Goal: Information Seeking & Learning: Understand process/instructions

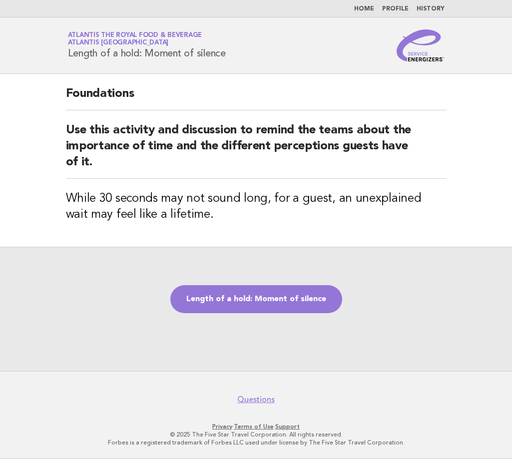
click at [419, 61] on header "Service Energizers Atlantis the Royal Food & Beverage Atlantis [GEOGRAPHIC_DATA…" at bounding box center [256, 45] width 512 height 56
click at [420, 56] on img at bounding box center [421, 45] width 48 height 32
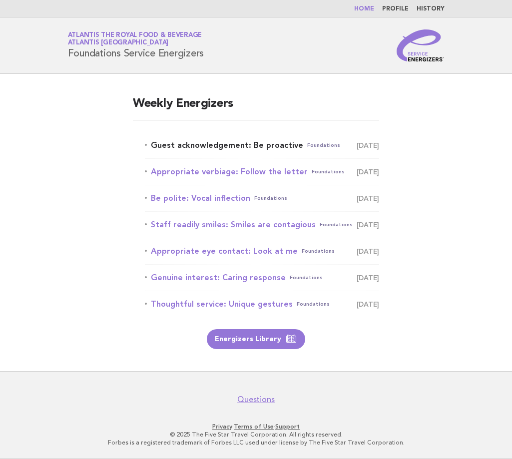
click at [272, 143] on link "Guest acknowledgement: Be proactive Foundations August 22" at bounding box center [262, 145] width 234 height 14
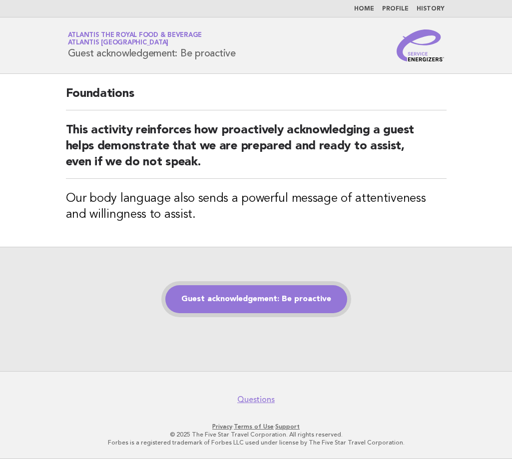
click at [276, 301] on link "Guest acknowledgement: Be proactive" at bounding box center [256, 299] width 182 height 28
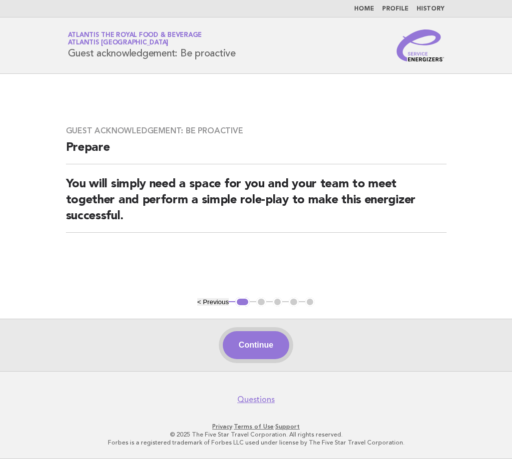
click at [265, 348] on button "Continue" at bounding box center [256, 345] width 66 height 28
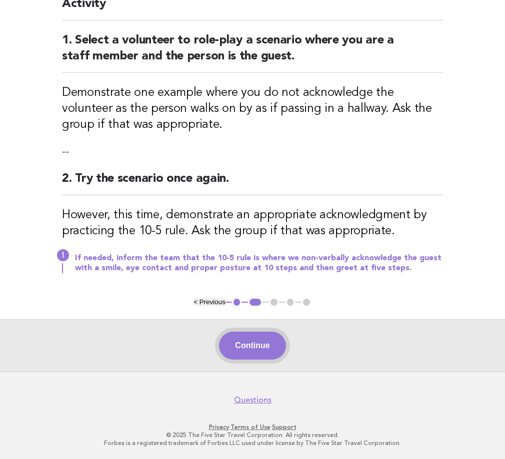
click at [250, 334] on button "Continue" at bounding box center [252, 346] width 66 height 28
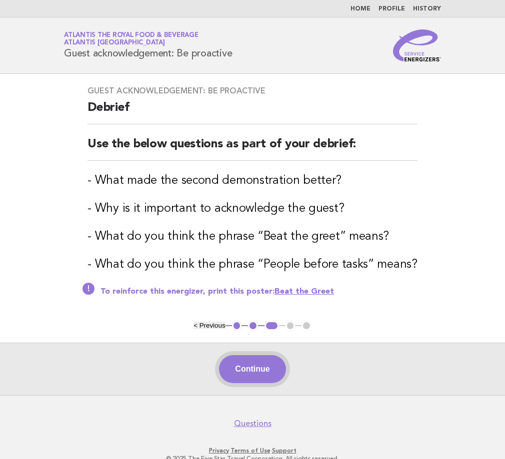
click at [273, 368] on button "Continue" at bounding box center [252, 369] width 66 height 28
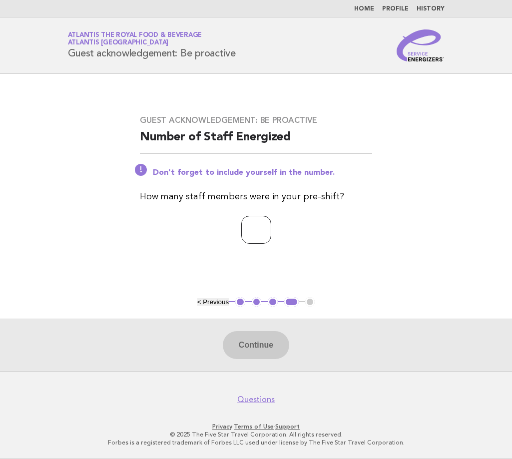
click at [262, 242] on input "number" at bounding box center [256, 230] width 30 height 28
type input "*"
click at [268, 346] on button "Continue" at bounding box center [256, 345] width 66 height 28
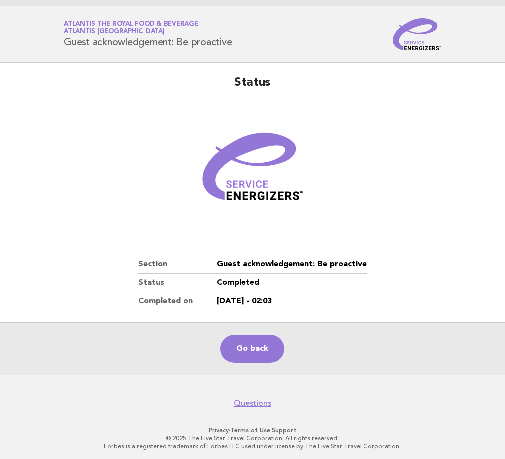
scroll to position [14, 0]
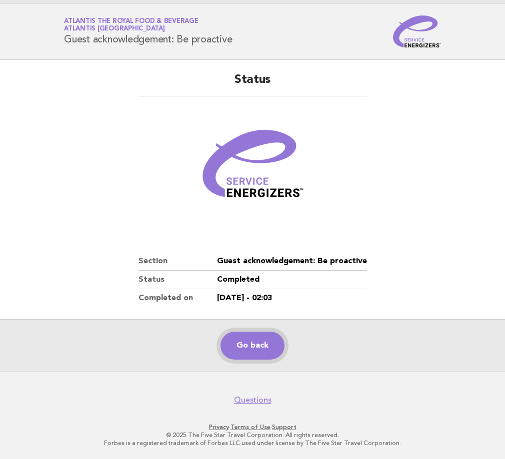
click at [259, 341] on link "Go back" at bounding box center [252, 346] width 64 height 28
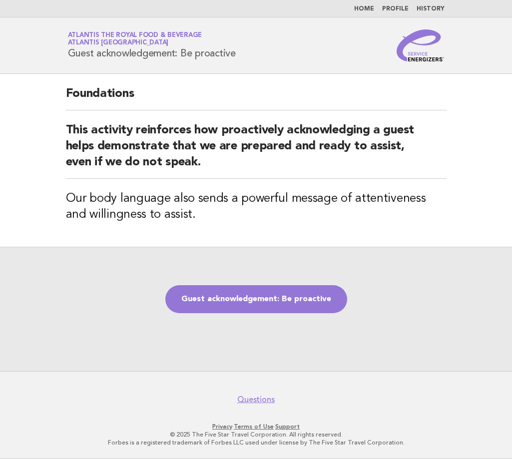
click at [266, 237] on div "Foundations This activity reinforces how proactively acknowledging a guest help…" at bounding box center [256, 160] width 405 height 173
